Goal: Task Accomplishment & Management: Complete application form

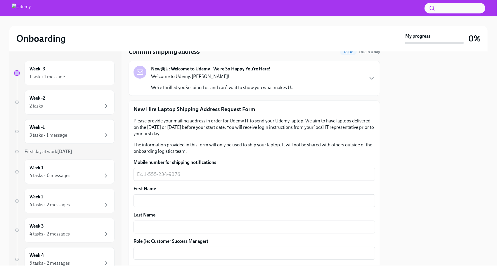
scroll to position [52, 0]
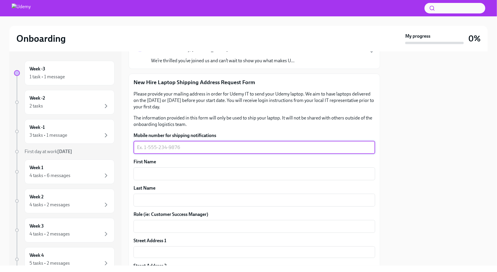
click at [175, 150] on textarea "Mobile number for shipping notifications" at bounding box center [254, 147] width 235 height 7
type textarea "3234220138"
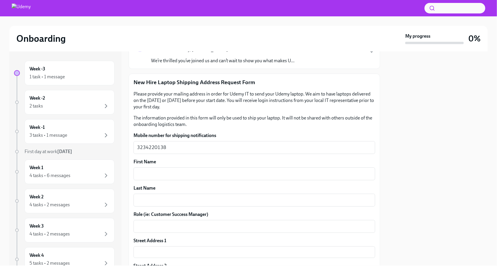
click at [161, 181] on div "Mobile number for shipping notifications 3234220138 x ​ First Name x ​ Last Nam…" at bounding box center [254, 243] width 242 height 222
click at [160, 176] on textarea "First Name" at bounding box center [254, 173] width 235 height 7
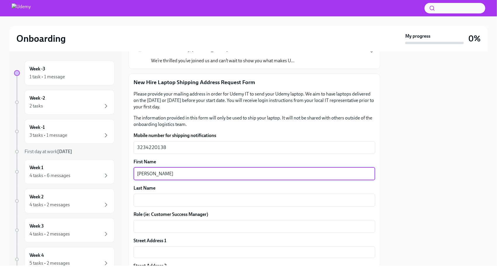
type textarea "[PERSON_NAME]"
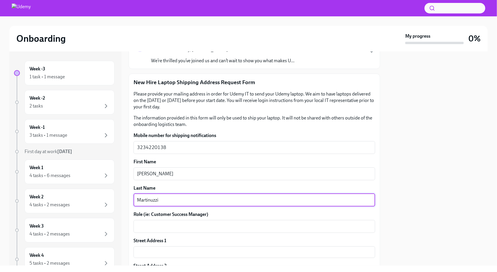
click at [163, 199] on textarea "Martinuzzi" at bounding box center [254, 200] width 235 height 7
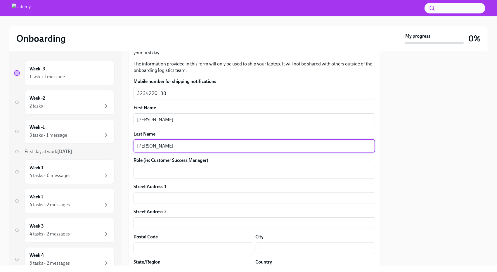
scroll to position [106, 0]
type textarea "[PERSON_NAME]"
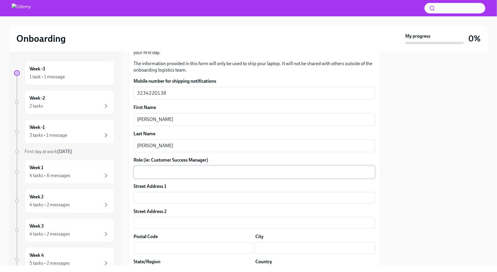
click at [157, 176] on div "x ​" at bounding box center [254, 172] width 242 height 13
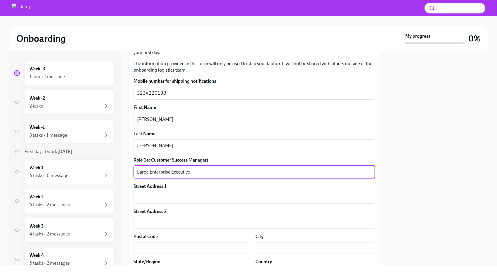
click at [170, 171] on textarea "Large Enterprise Executive" at bounding box center [254, 172] width 235 height 7
click at [215, 172] on textarea "Large Enterprise Account Executive" at bounding box center [254, 172] width 235 height 7
type textarea "Large Enterprise Account Executive, Higher Education"
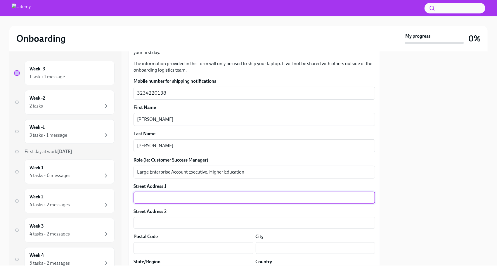
click at [168, 196] on input "text" at bounding box center [254, 198] width 242 height 12
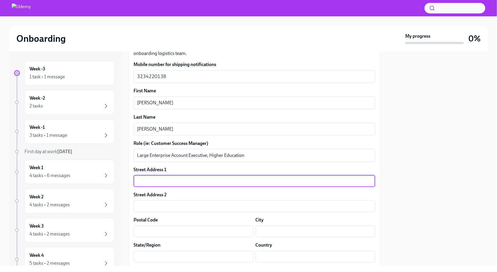
scroll to position [123, 0]
click at [159, 183] on input "text" at bounding box center [254, 182] width 242 height 12
type input "[STREET_ADDRESS]"
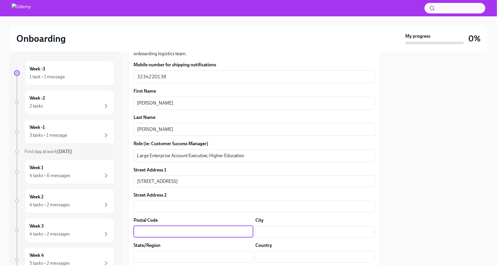
click at [152, 228] on input "text" at bounding box center [193, 232] width 120 height 12
type input "90049"
click at [265, 232] on input "text" at bounding box center [316, 232] width 120 height 12
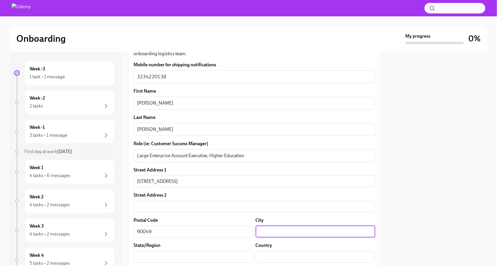
type input "[GEOGRAPHIC_DATA]"
type input "N/A"
type input "CA"
type input "US"
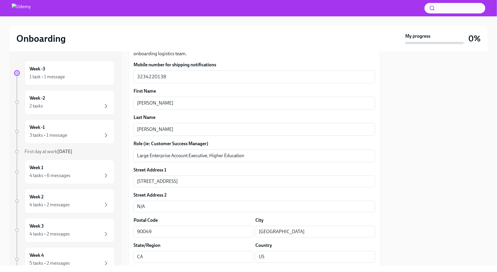
click at [266, 241] on div "Street Address [STREET_ADDRESS][GEOGRAPHIC_DATA] Address 2 N/A ​ Postal Code 90…" at bounding box center [254, 217] width 242 height 100
click at [187, 207] on input "N/A" at bounding box center [254, 207] width 242 height 12
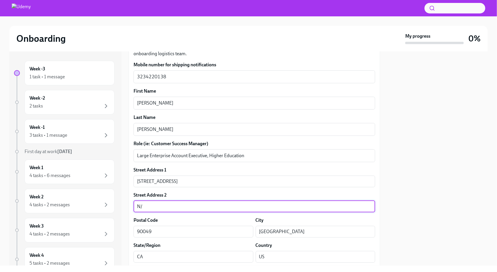
type input "N"
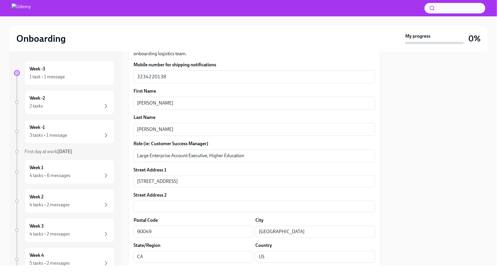
click at [190, 191] on div "Street Address [STREET_ADDRESS][GEOGRAPHIC_DATA] Address 2 ​ Postal Code 90049 …" at bounding box center [254, 217] width 242 height 100
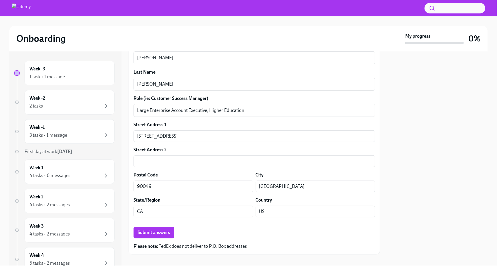
scroll to position [175, 0]
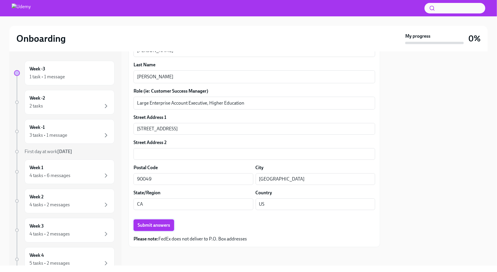
click at [154, 225] on span "Submit answers" at bounding box center [154, 225] width 32 height 6
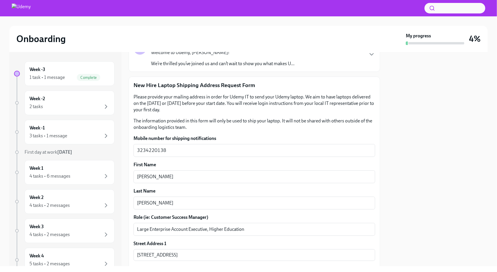
scroll to position [40, 0]
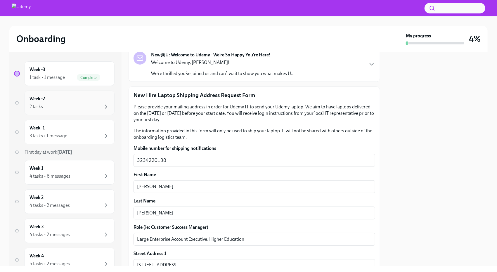
click at [71, 105] on div "2 tasks" at bounding box center [70, 106] width 80 height 7
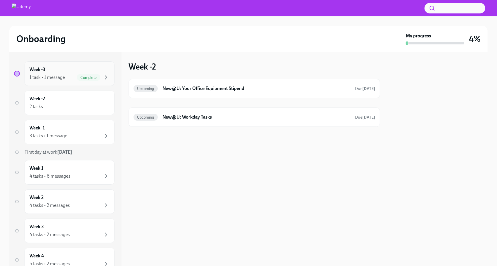
click at [96, 67] on div "Week -3 1 task • 1 message Complete" at bounding box center [70, 73] width 80 height 15
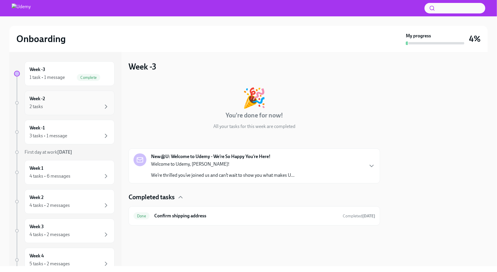
click at [74, 108] on div "2 tasks" at bounding box center [70, 106] width 80 height 7
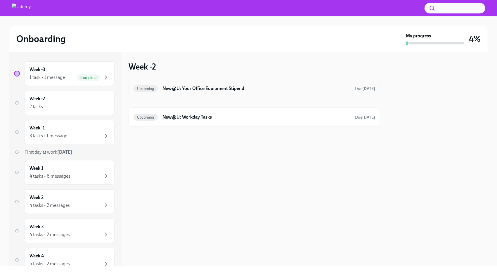
click at [248, 88] on h6 "New@U: Your Office Equipment Stipend" at bounding box center [256, 88] width 188 height 6
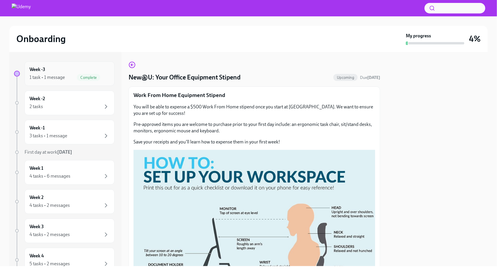
click at [61, 77] on div "1 task • 1 message" at bounding box center [47, 77] width 35 height 6
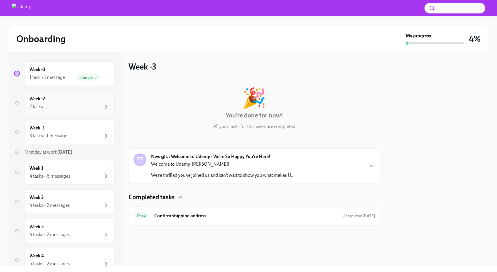
click at [72, 104] on div "2 tasks" at bounding box center [70, 106] width 80 height 7
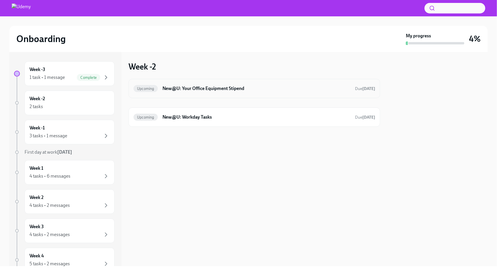
click at [169, 89] on h6 "New@U: Your Office Equipment Stipend" at bounding box center [256, 88] width 188 height 6
